Goal: Navigation & Orientation: Find specific page/section

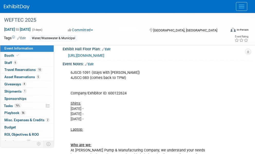
click at [0, 0] on link "Events" at bounding box center [0, 0] width 0 height 0
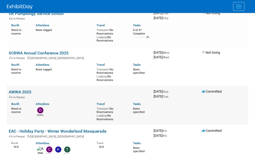
scroll to position [257, 0]
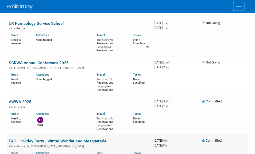
click at [40, 138] on link "EAC - Holiday Party - Winter Wonderland Masquerade" at bounding box center [58, 140] width 98 height 5
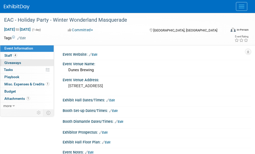
click at [9, 64] on span "Giveaways 0" at bounding box center [12, 62] width 17 height 4
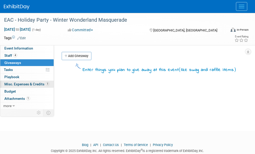
click at [13, 84] on span "Misc. Expenses & Credits 1" at bounding box center [26, 84] width 45 height 4
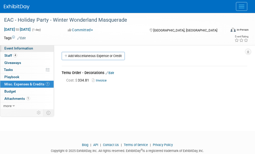
click at [10, 49] on span "Event Information" at bounding box center [18, 48] width 29 height 4
